Goal: Obtain resource: Download file/media

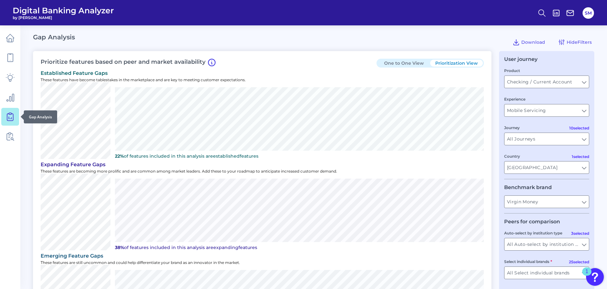
click at [16, 117] on link at bounding box center [10, 117] width 18 height 18
click at [394, 59] on div "One to One View Prioritization View" at bounding box center [429, 63] width 107 height 9
click at [396, 64] on button "One to One View" at bounding box center [403, 63] width 53 height 7
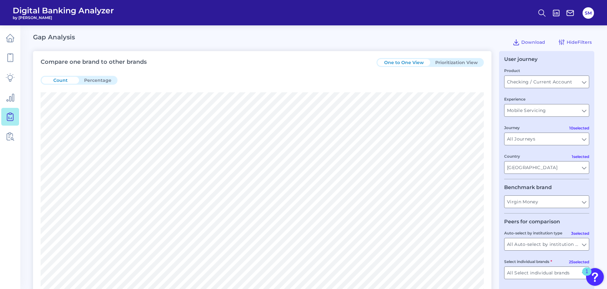
scroll to position [63, 0]
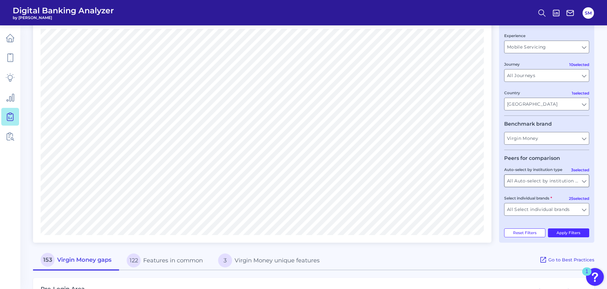
click at [529, 182] on input "All Auto-select by institution types" at bounding box center [546, 181] width 84 height 12
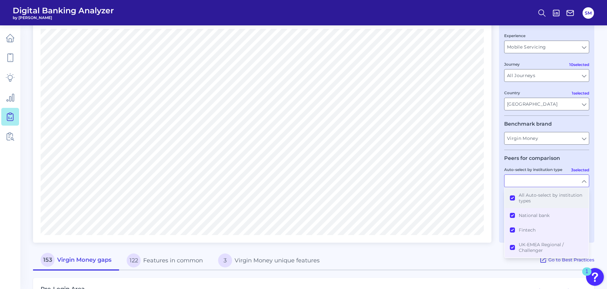
click at [513, 197] on button "All Auto-select by institution types" at bounding box center [547, 198] width 84 height 20
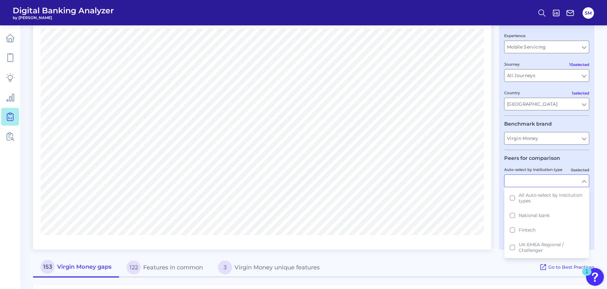
click at [521, 181] on input "Auto-select by institution type" at bounding box center [546, 181] width 84 height 12
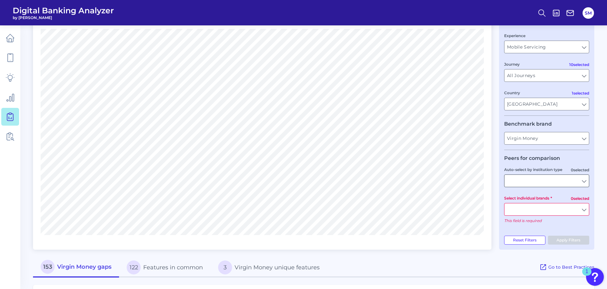
click at [550, 181] on input "Auto-select by institution type" at bounding box center [546, 181] width 84 height 12
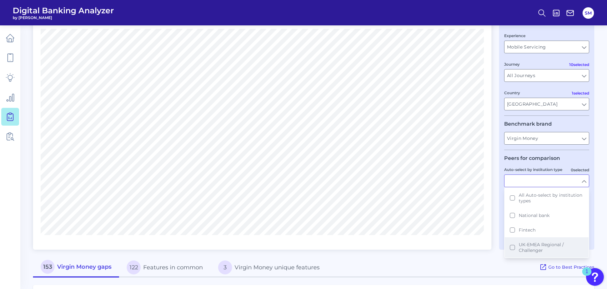
click at [511, 248] on button "UK-EMEA Regional / Challenger" at bounding box center [547, 247] width 84 height 20
type input "Metro Bank, NS&I, Royal Bank of Scotland, Tesco Bank, TSB Bank"
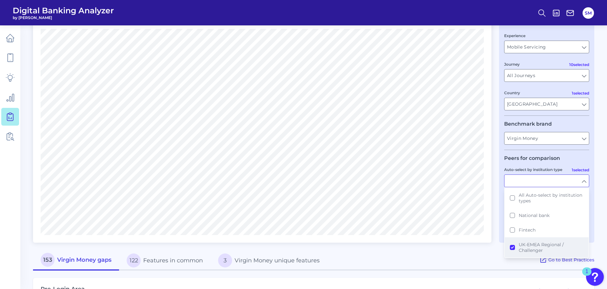
click at [514, 248] on button "UK-EMEA Regional / Challenger" at bounding box center [547, 247] width 84 height 20
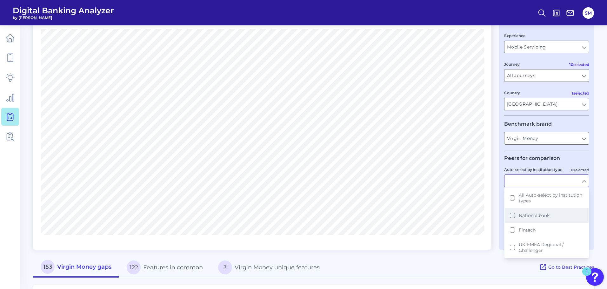
click at [514, 216] on button "National bank" at bounding box center [547, 215] width 84 height 15
type input "Barclays, First Direct, [GEOGRAPHIC_DATA], HSBC, Lloyds Bank, Nationwide Buildi…"
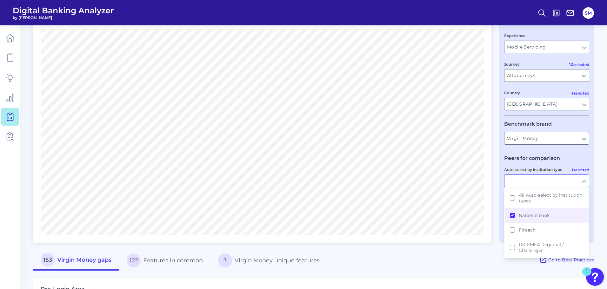
click at [477, 252] on div "153 Virgin Money gaps 122 Features in common 3 Virgin Money unique features" at bounding box center [286, 260] width 506 height 20
type input "National bank"
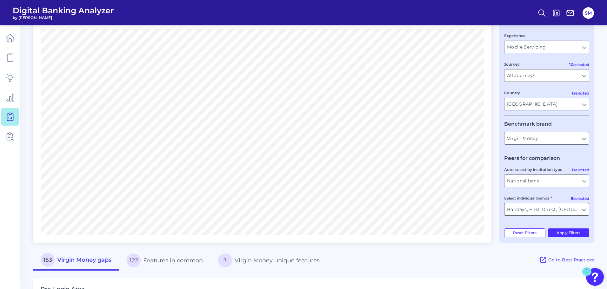
click at [533, 210] on input "Barclays, First Direct, [GEOGRAPHIC_DATA], HSBC, Lloyds Bank, Nationwide Buildi…" at bounding box center [546, 209] width 84 height 12
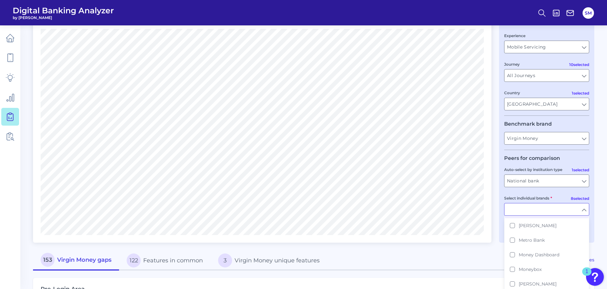
scroll to position [0, 0]
click at [529, 225] on span "All Select individual brands" at bounding box center [549, 224] width 60 height 6
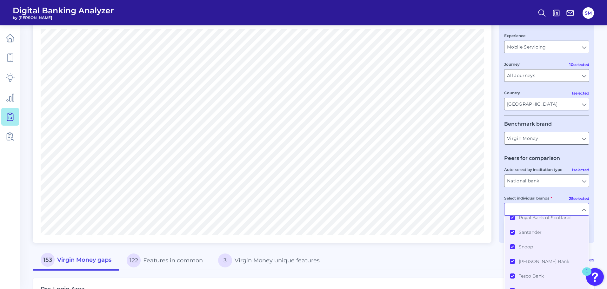
scroll to position [305, 0]
click at [479, 250] on div "Compare one brand to other brands One to One View Prioritization View Count Per…" at bounding box center [313, 267] width 561 height 559
type input "All Select individual brands"
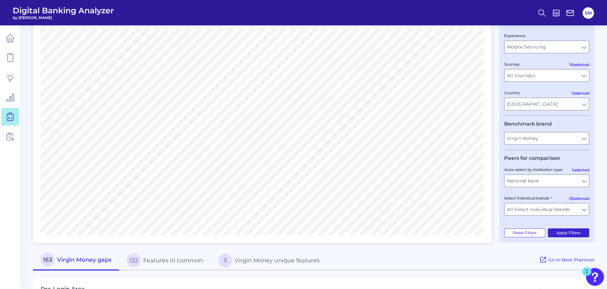
click at [564, 234] on button "Apply Filters" at bounding box center [569, 232] width 42 height 9
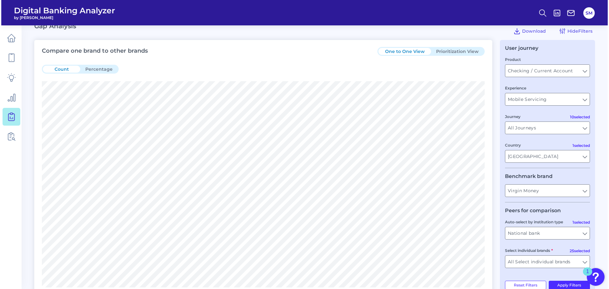
scroll to position [0, 0]
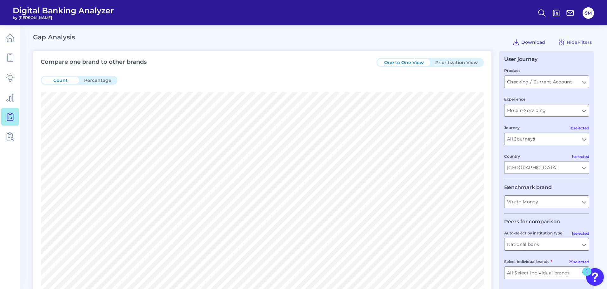
click at [520, 46] on button "Download" at bounding box center [529, 42] width 38 height 10
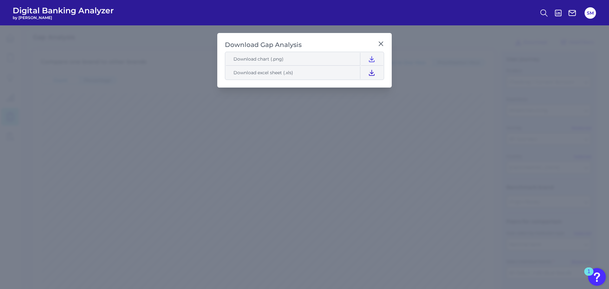
click at [376, 71] on button at bounding box center [372, 72] width 22 height 13
click at [372, 72] on icon at bounding box center [371, 72] width 5 height 5
